Goal: Task Accomplishment & Management: Use online tool/utility

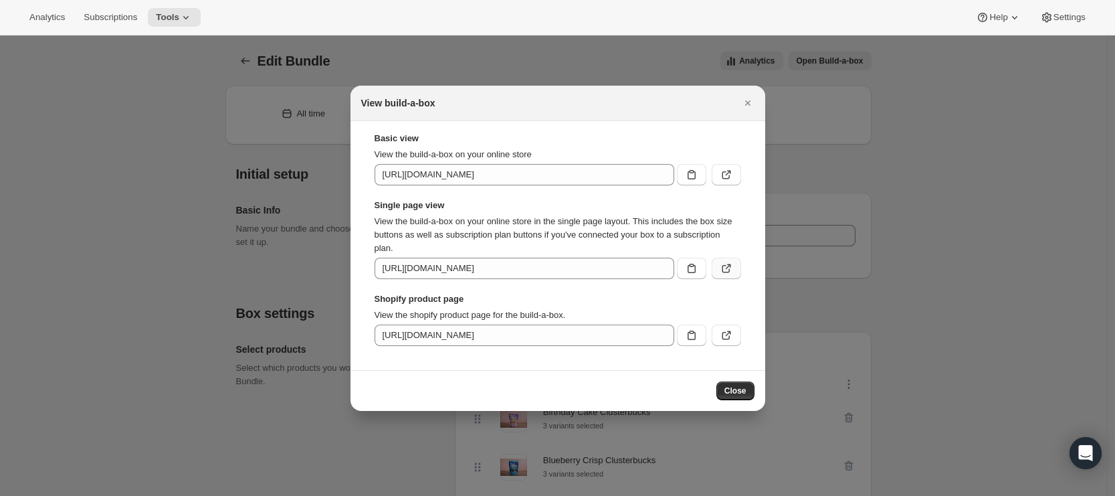
click at [728, 266] on icon ":re3:" at bounding box center [726, 268] width 13 height 13
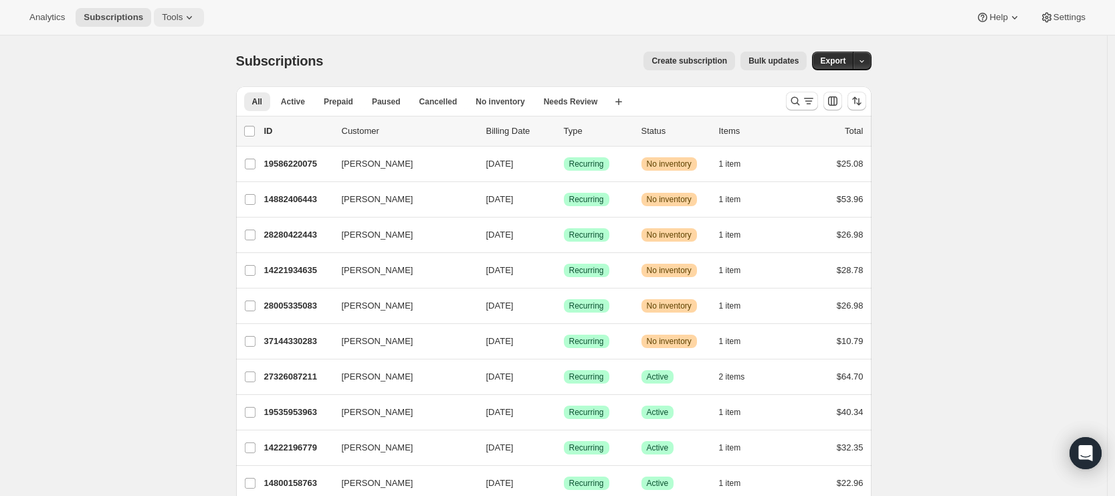
click at [173, 14] on span "Tools" at bounding box center [172, 17] width 21 height 11
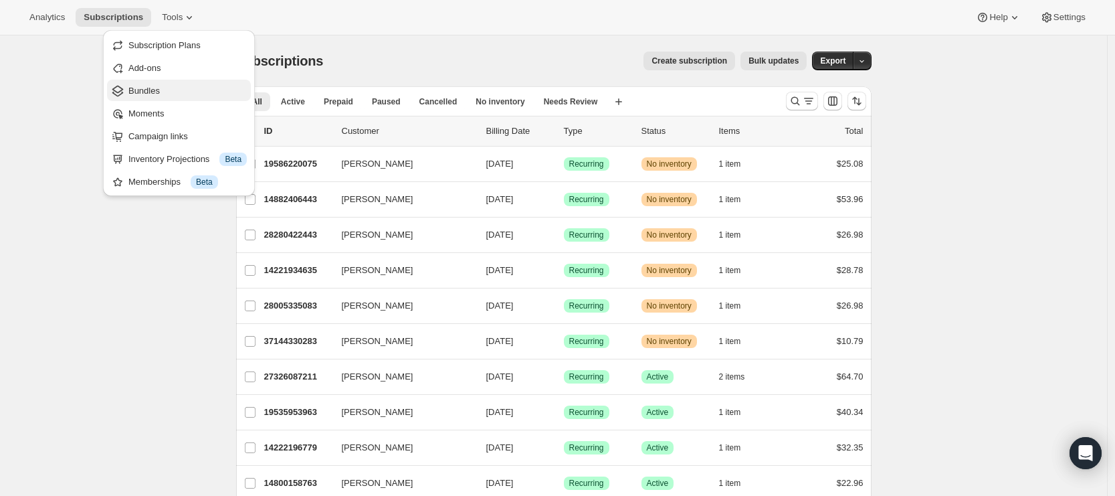
click at [165, 94] on span "Bundles" at bounding box center [187, 90] width 118 height 13
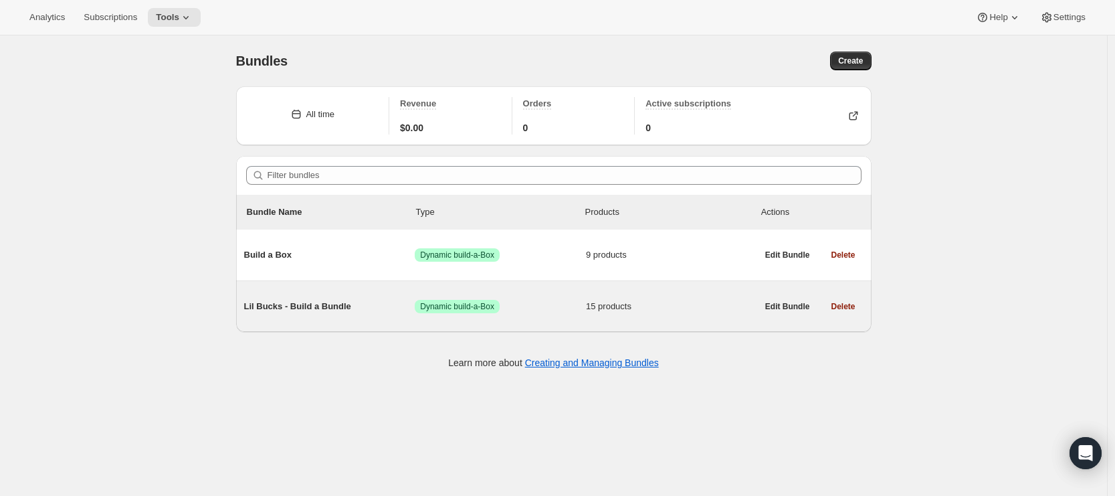
click at [377, 306] on span "Lil Bucks - Build a Bundle" at bounding box center [329, 306] width 171 height 13
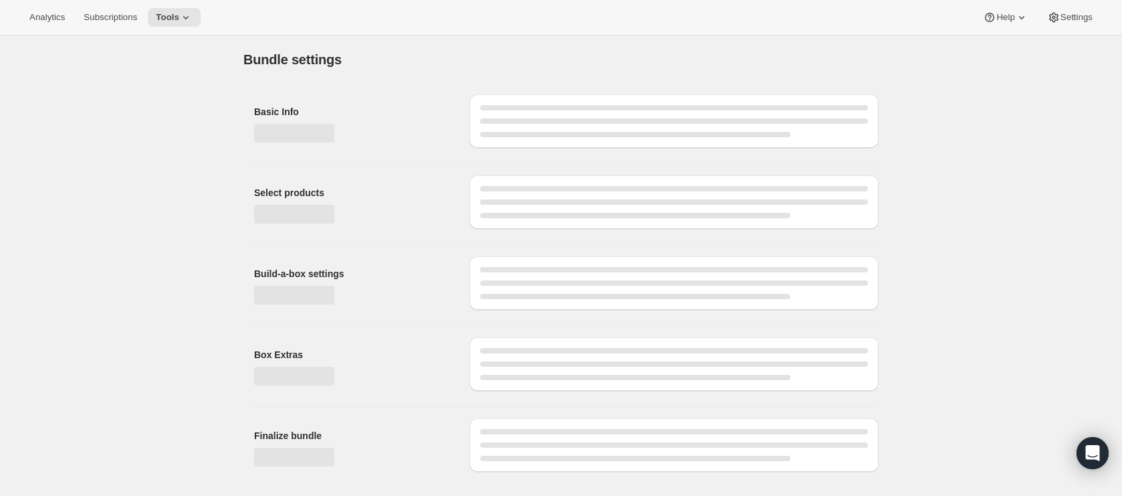
type input "Lil Bucks - Build a Bundle"
radio input "true"
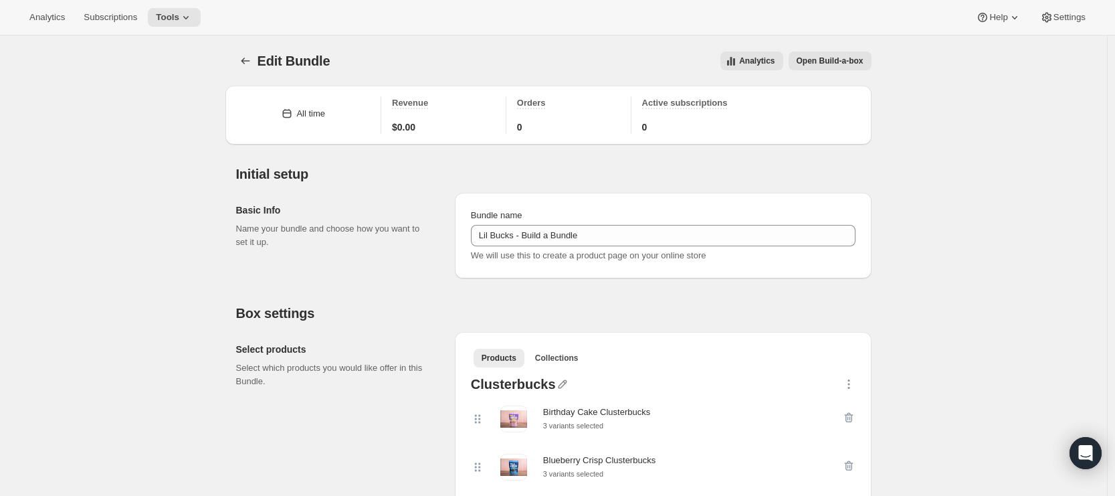
click at [843, 64] on span "Open Build-a-box" at bounding box center [830, 61] width 67 height 11
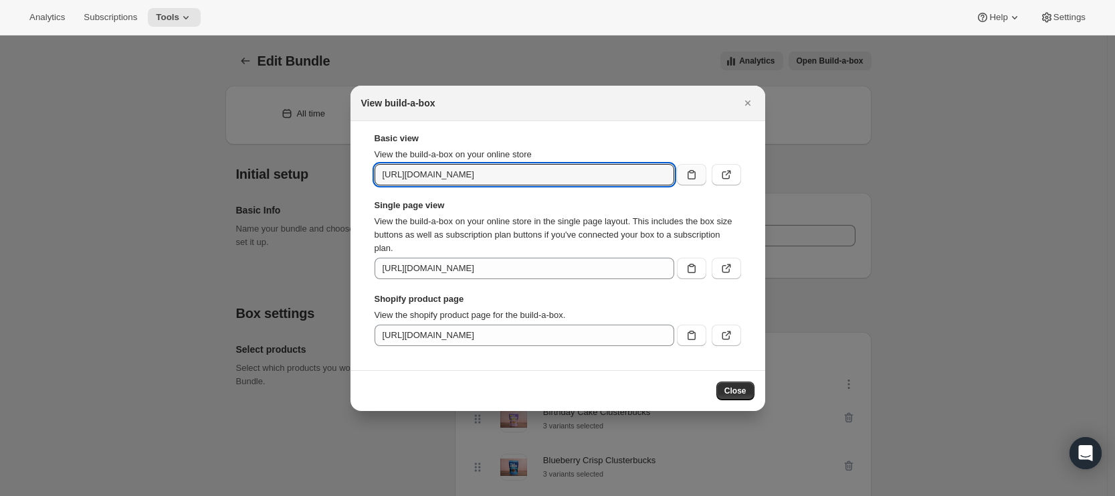
scroll to position [0, 72]
drag, startPoint x: 534, startPoint y: 175, endPoint x: 682, endPoint y: 163, distance: 148.3
click at [682, 164] on div "[URL][DOMAIN_NAME]" at bounding box center [558, 174] width 367 height 21
drag, startPoint x: 574, startPoint y: 172, endPoint x: 662, endPoint y: 177, distance: 88.4
click at [662, 177] on input "[URL][DOMAIN_NAME]" at bounding box center [525, 174] width 300 height 21
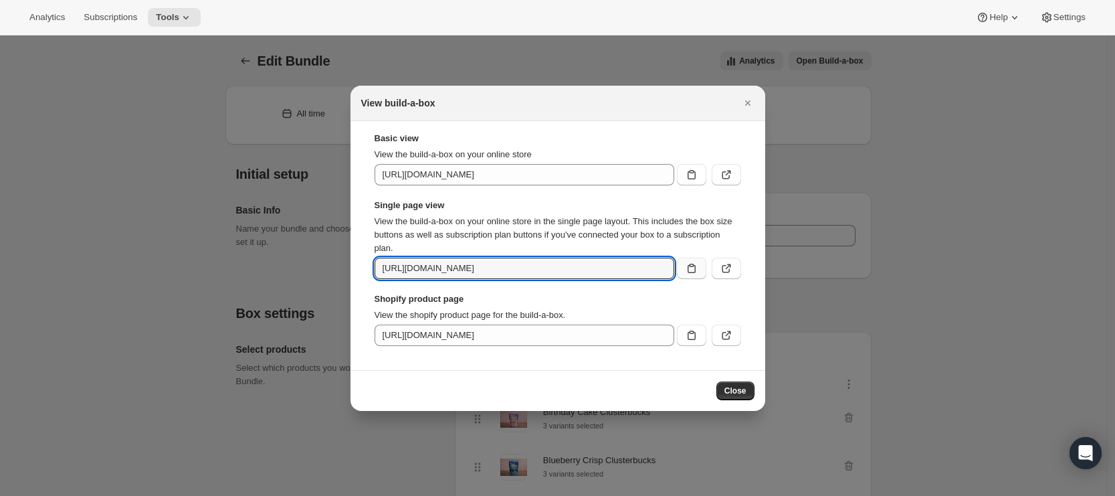
scroll to position [0, 176]
drag, startPoint x: 564, startPoint y: 268, endPoint x: 683, endPoint y: 264, distance: 119.1
click at [683, 264] on div "https://lovelilbucks.myshopify.com/tools/bundle-subscriptions/bundle/7655752990…" at bounding box center [558, 267] width 367 height 21
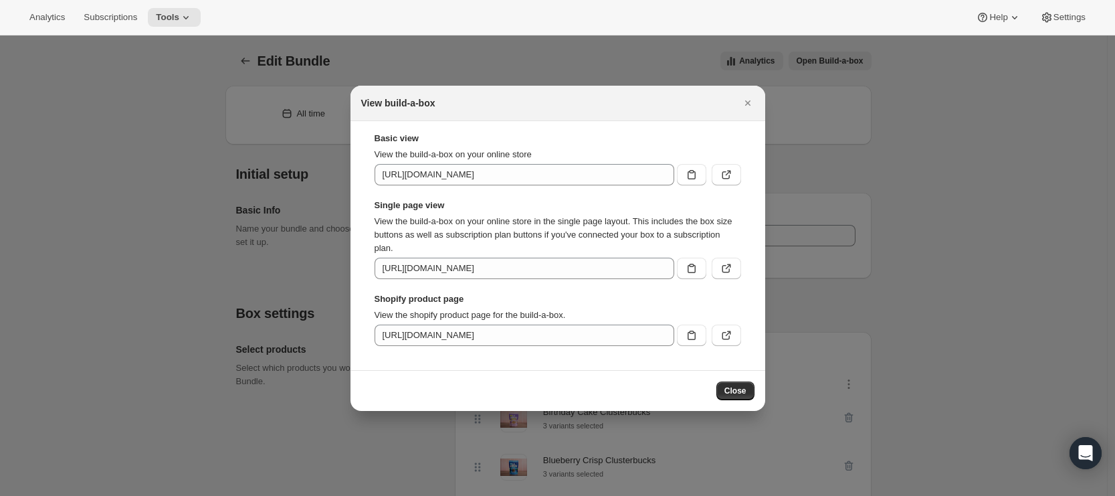
click at [667, 303] on strong "Shopify product page" at bounding box center [558, 298] width 367 height 13
click at [735, 270] on button ":re3:" at bounding box center [726, 267] width 29 height 21
click at [751, 102] on icon "Close" at bounding box center [747, 102] width 13 height 13
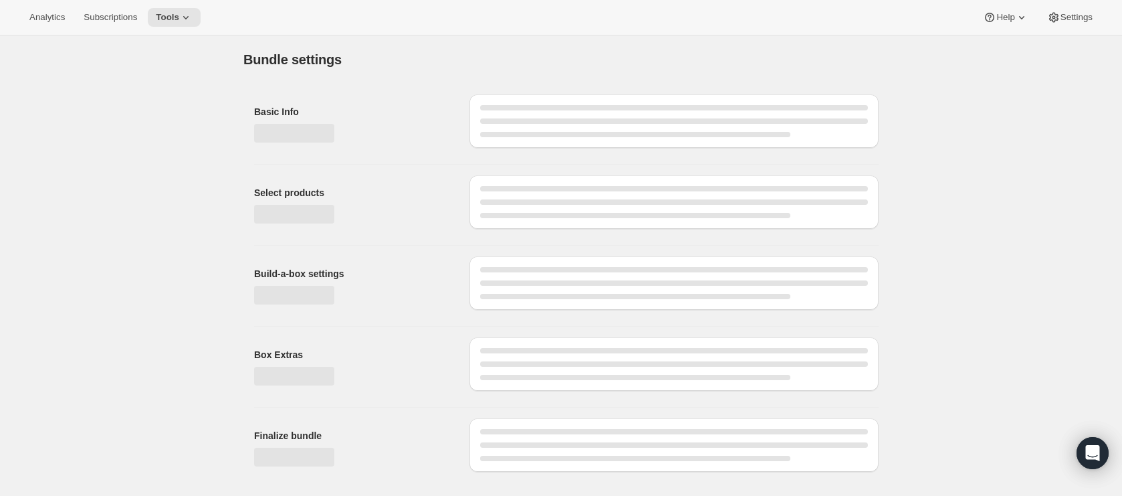
type input "Lil Bucks - Build a Bundle"
radio input "true"
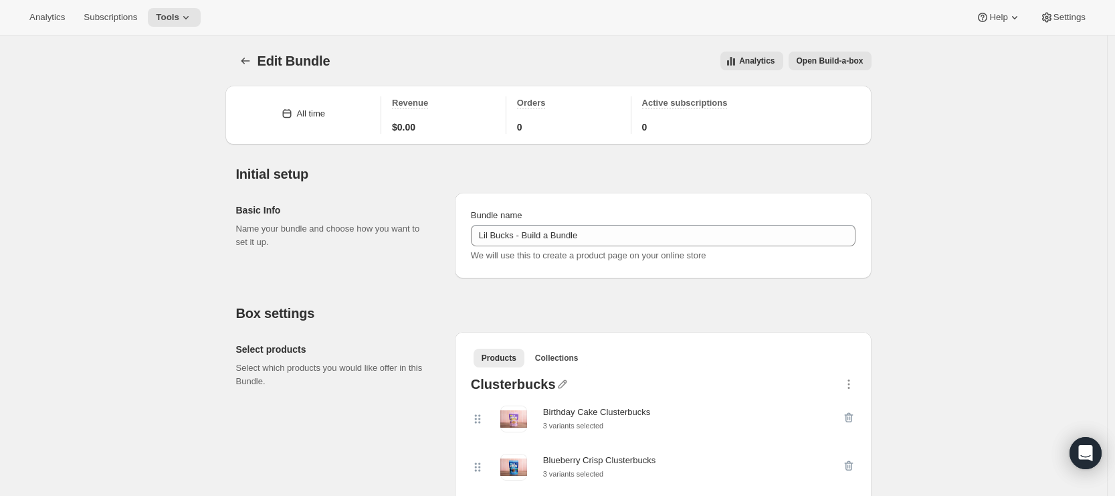
click at [822, 60] on span "Open Build-a-box" at bounding box center [830, 61] width 67 height 11
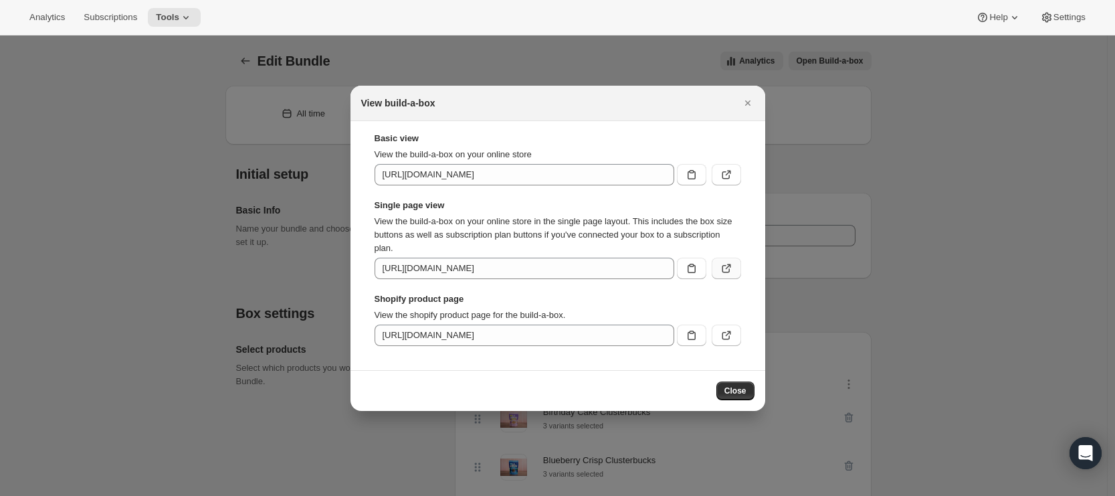
click at [720, 272] on icon ":r33:" at bounding box center [726, 268] width 13 height 13
click at [750, 106] on icon "Close" at bounding box center [747, 102] width 13 height 13
